Goal: Task Accomplishment & Management: Manage account settings

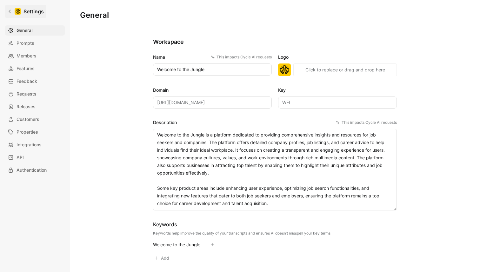
click at [10, 10] on icon at bounding box center [10, 11] width 4 height 4
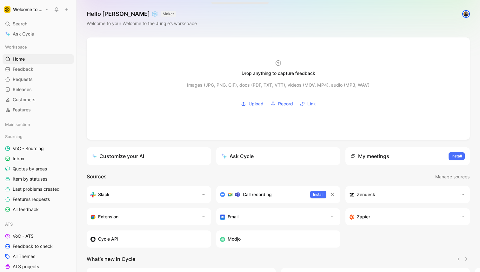
click at [35, 10] on h1 "Welcome to the Jungle" at bounding box center [28, 10] width 30 height 6
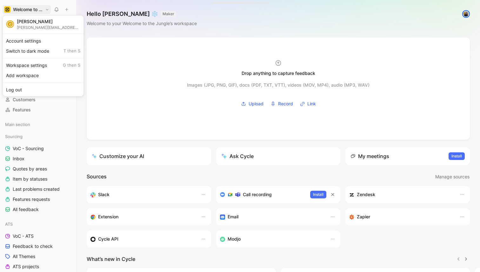
click at [213, 29] on div at bounding box center [240, 136] width 480 height 272
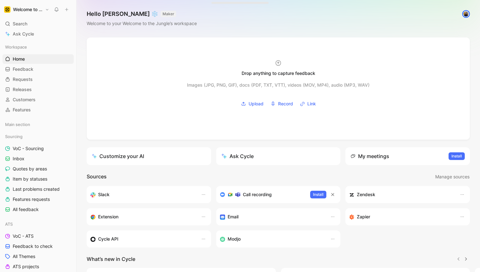
click at [122, 29] on div "Hello Célia ❄️ MAKER Welcome to your Welcome to the Jungle’s workspace" at bounding box center [277, 18] width 403 height 37
click at [46, 9] on button "Welcome to the Jungle" at bounding box center [27, 9] width 48 height 9
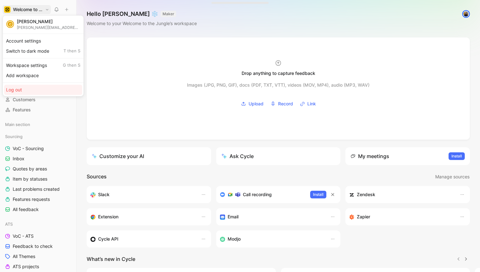
click at [28, 89] on div "Log out" at bounding box center [43, 90] width 78 height 10
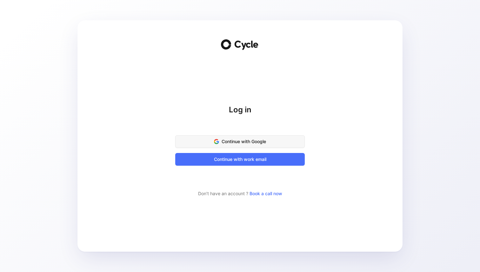
click at [249, 137] on button "Continue with Google" at bounding box center [239, 141] width 129 height 13
